Goal: Check status: Check status

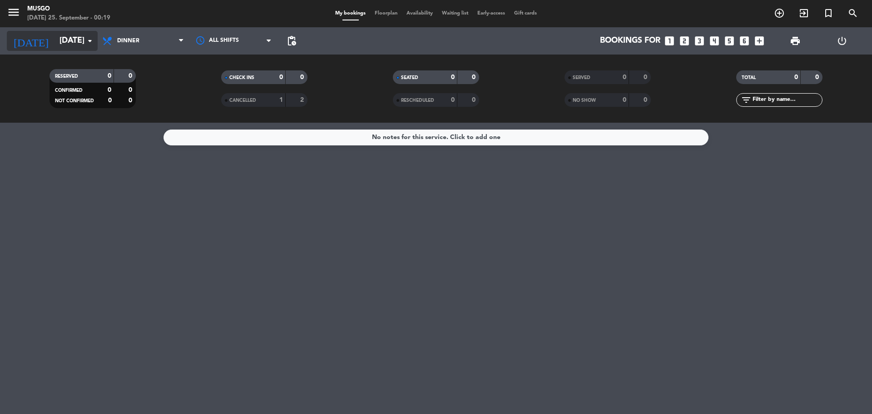
click at [64, 45] on input "[DATE]" at bounding box center [107, 41] width 105 height 18
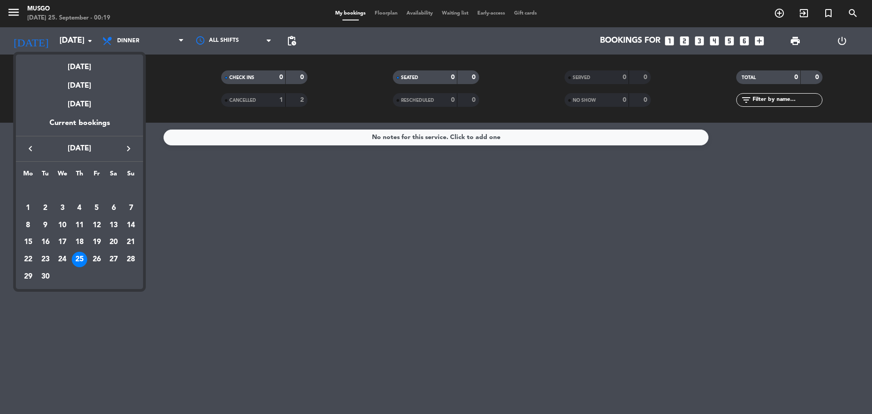
click at [96, 257] on div "26" at bounding box center [96, 258] width 15 height 15
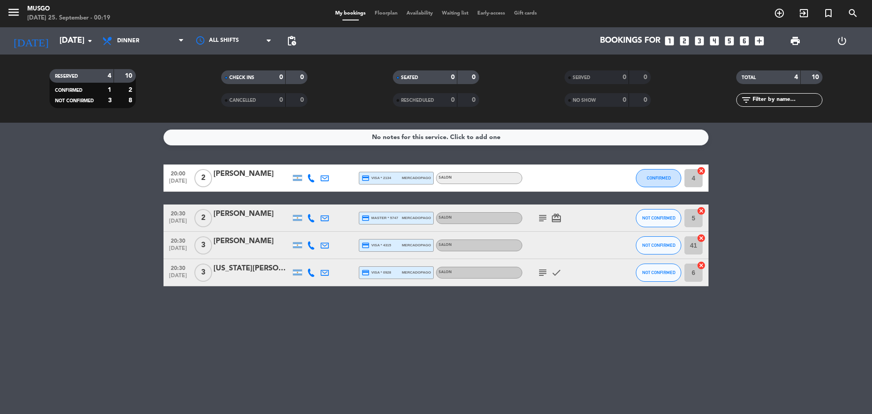
click at [542, 218] on icon "subject" at bounding box center [542, 217] width 11 height 11
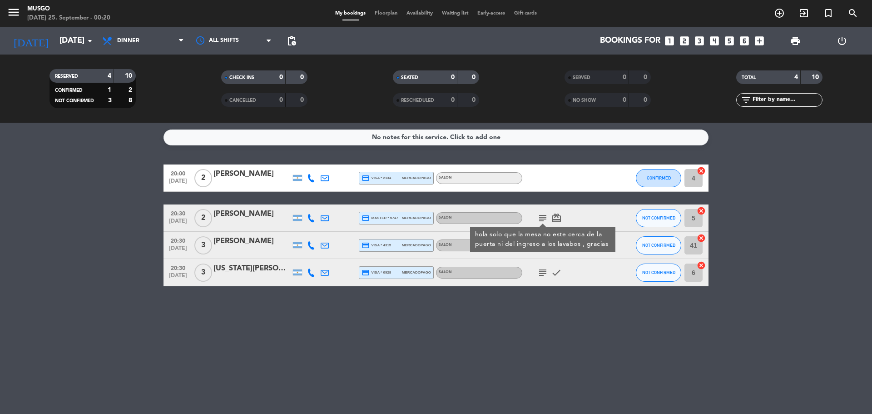
click at [534, 293] on div "No notes for this service. Click to add one 20:00 [DATE] 2 [PERSON_NAME] credit…" at bounding box center [436, 268] width 872 height 291
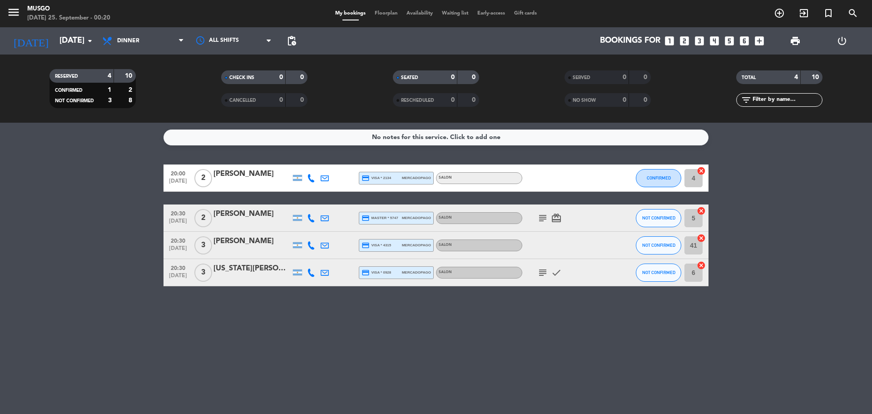
click at [540, 273] on icon "subject" at bounding box center [542, 272] width 11 height 11
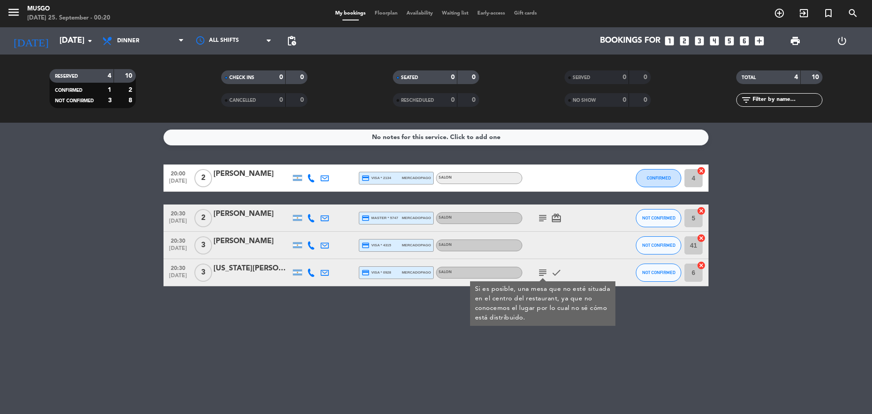
click at [4, 148] on div "No notes for this service. Click to add one 20:00 [DATE] 2 [PERSON_NAME] credit…" at bounding box center [436, 268] width 872 height 291
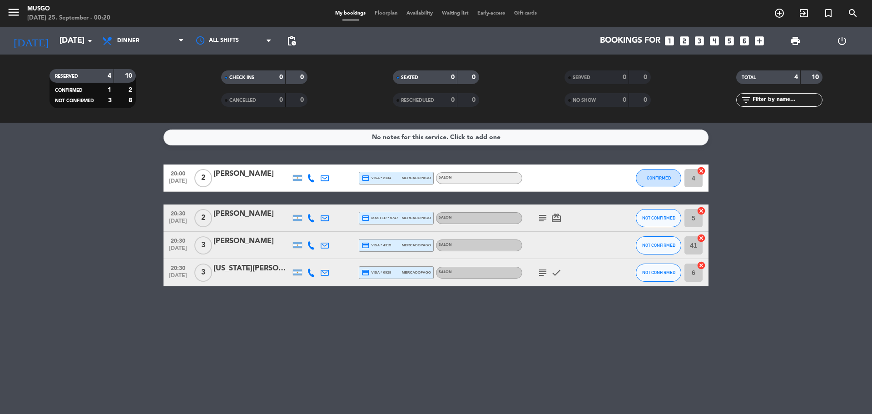
click at [59, 59] on div "RESERVED 4 10 CONFIRMED 1 2 NOT CONFIRMED 3 8 CHECK INS 0 0 CANCELLED 0 0 SEATE…" at bounding box center [436, 88] width 872 height 68
click at [63, 46] on input "[DATE]" at bounding box center [107, 41] width 105 height 18
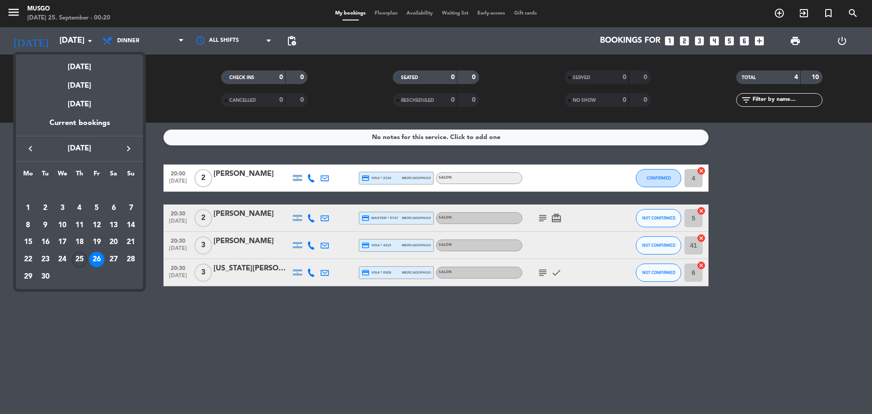
click at [84, 259] on div "25" at bounding box center [79, 258] width 15 height 15
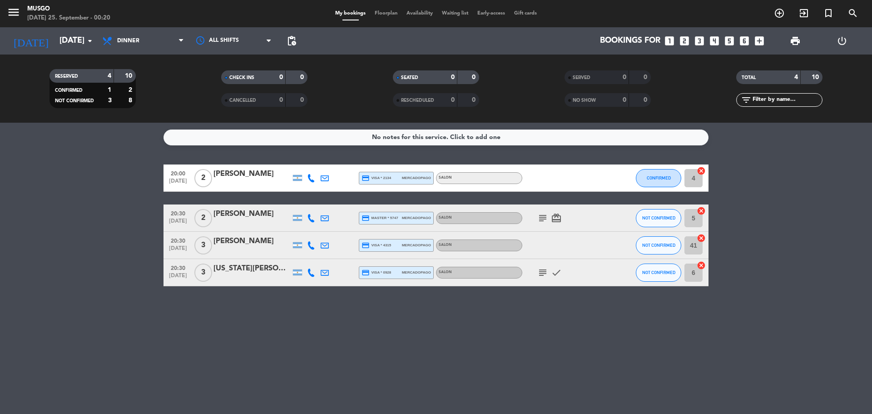
type input "[DATE]"
